Goal: Information Seeking & Learning: Learn about a topic

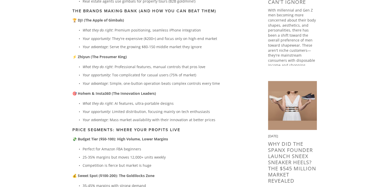
scroll to position [307, 0]
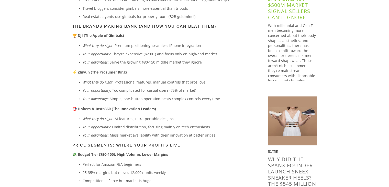
click at [284, 9] on link "Men's Shapewear: A $500M Market Signal Sellers Can't Ignore" at bounding box center [289, 4] width 42 height 31
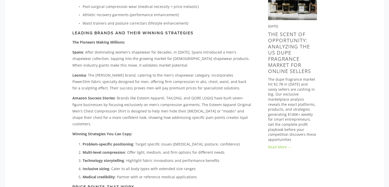
scroll to position [511, 0]
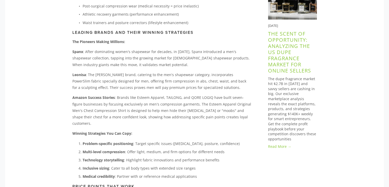
click at [279, 37] on link "The Scent of Opportunity: Analyzing the US Dupe Fragrance Market for Online Sel…" at bounding box center [289, 52] width 43 height 44
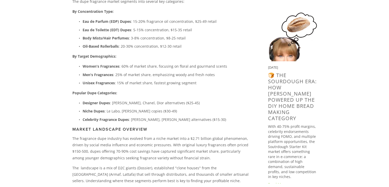
scroll to position [276, 0]
